Goal: Check status: Check status

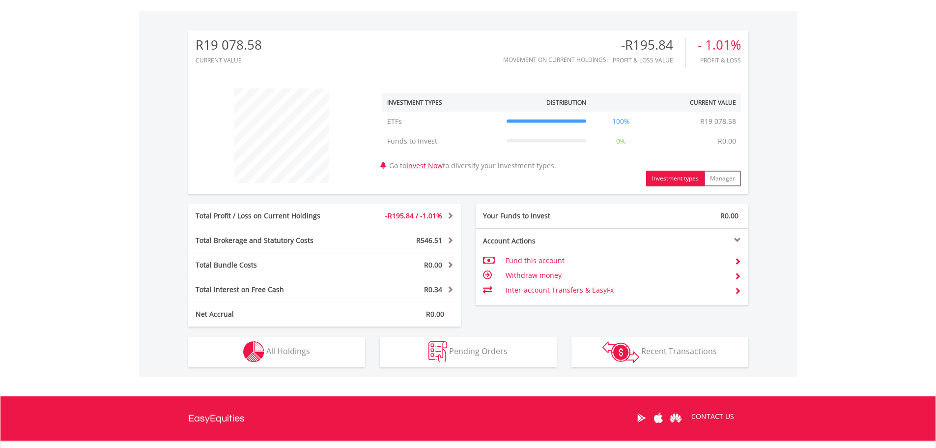
scroll to position [295, 0]
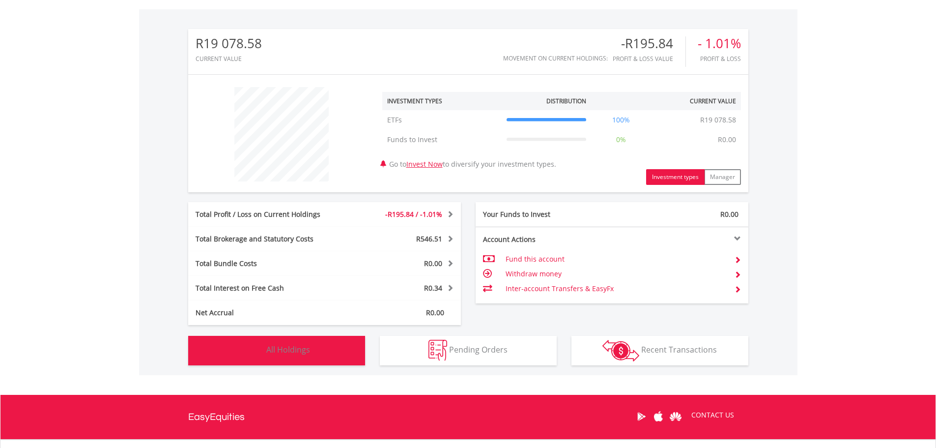
click at [258, 359] on img "button" at bounding box center [253, 350] width 21 height 21
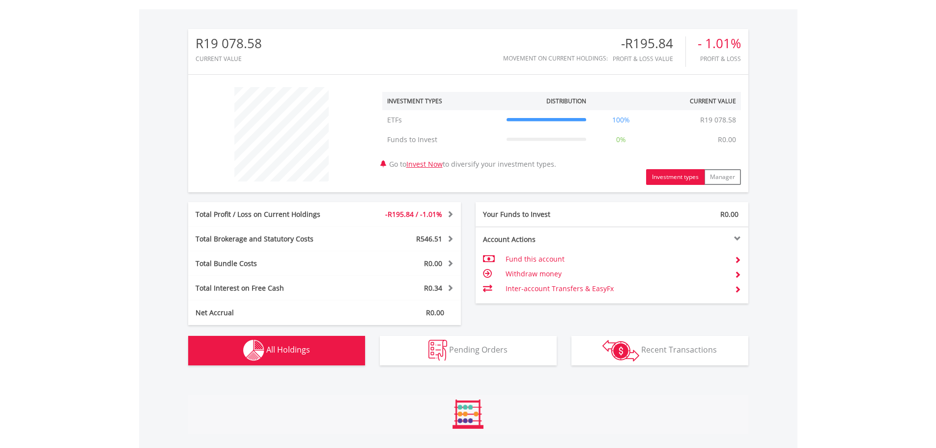
scroll to position [608, 0]
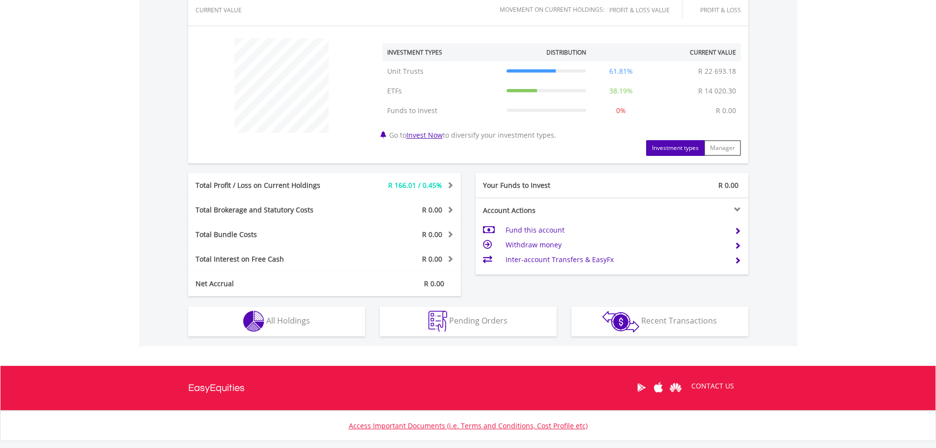
scroll to position [344, 0]
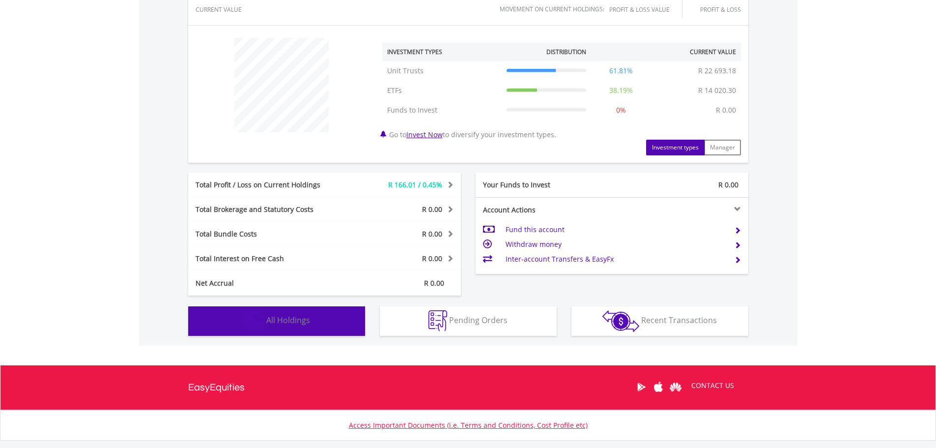
click at [306, 323] on span "All Holdings" at bounding box center [288, 320] width 44 height 11
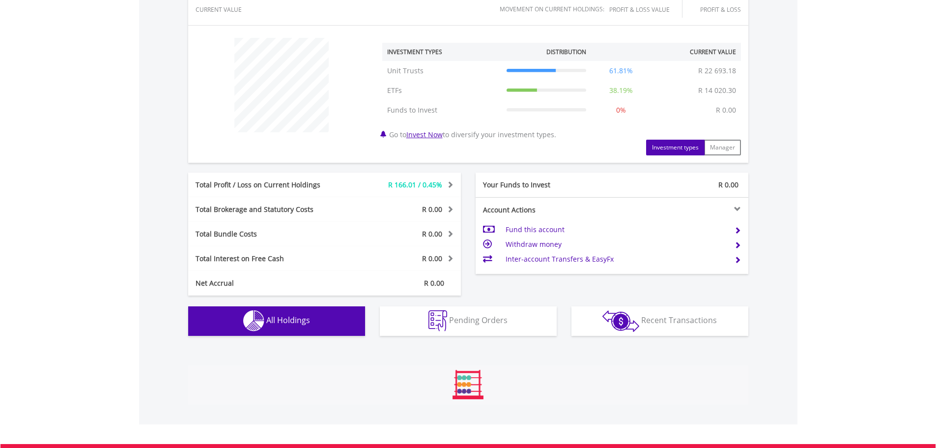
scroll to position [709, 0]
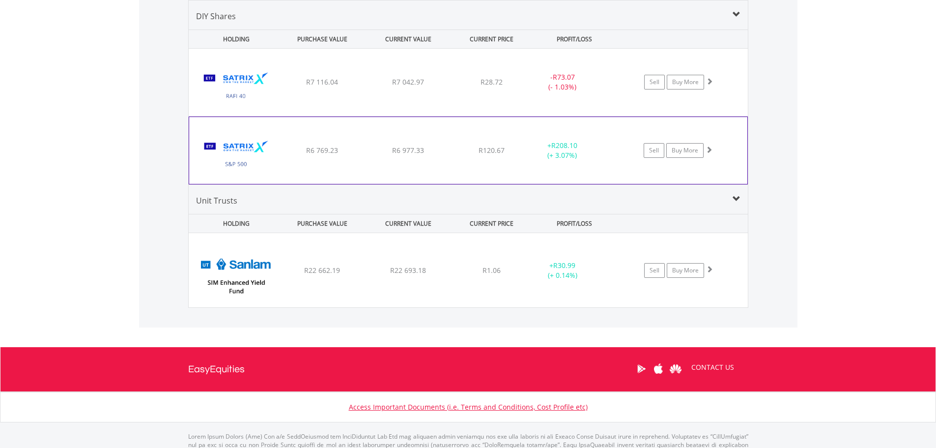
click at [708, 149] on span at bounding box center [709, 149] width 7 height 7
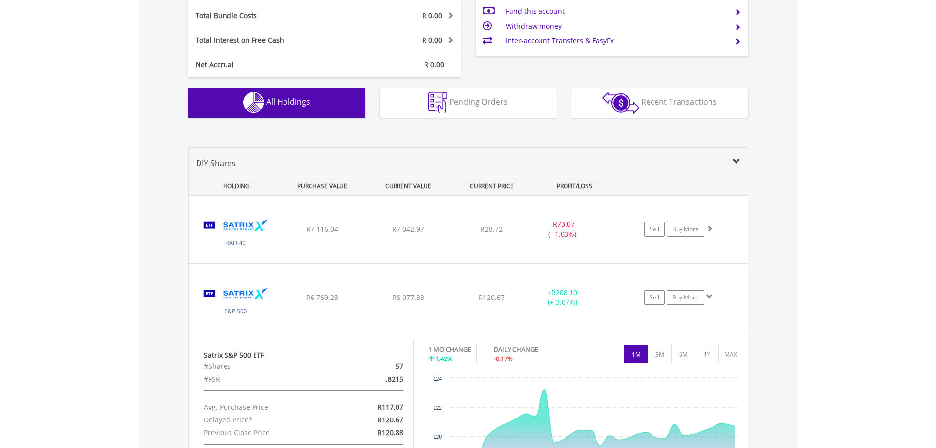
scroll to position [365, 0]
